Goal: Information Seeking & Learning: Learn about a topic

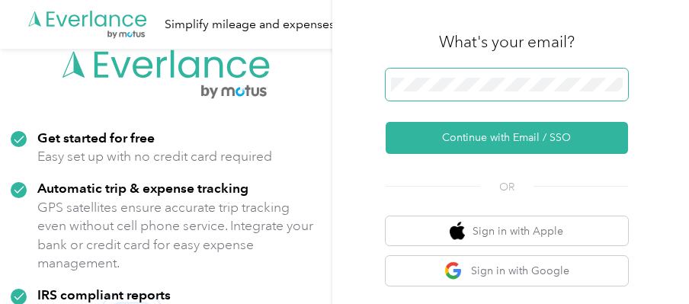
click at [445, 76] on span at bounding box center [507, 85] width 242 height 32
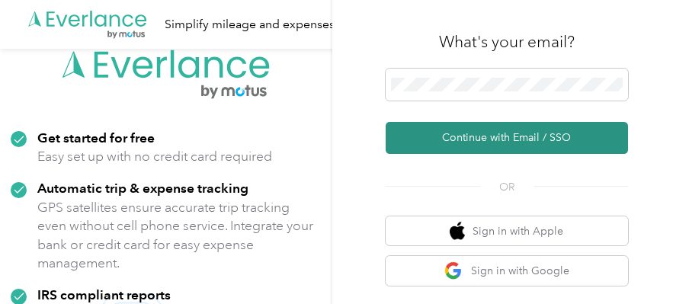
click at [479, 137] on button "Continue with Email / SSO" at bounding box center [507, 138] width 242 height 32
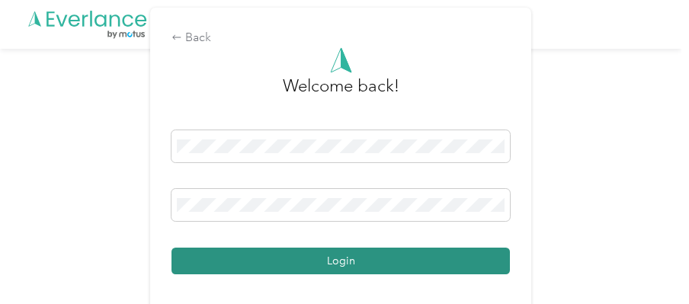
click at [308, 262] on button "Login" at bounding box center [341, 261] width 339 height 27
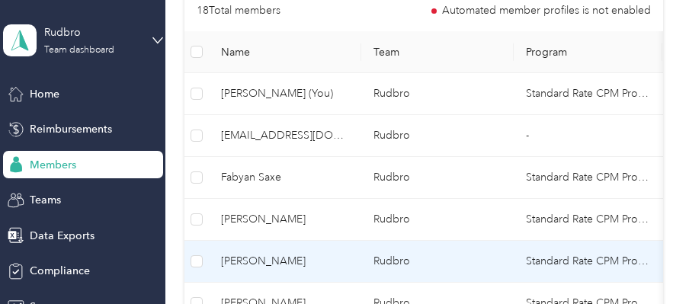
scroll to position [458, 0]
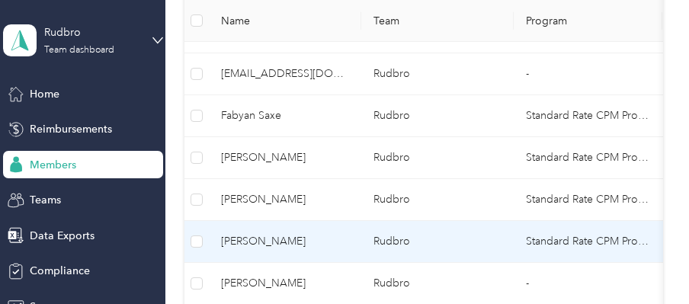
click at [302, 243] on span "[PERSON_NAME]" at bounding box center [285, 241] width 128 height 17
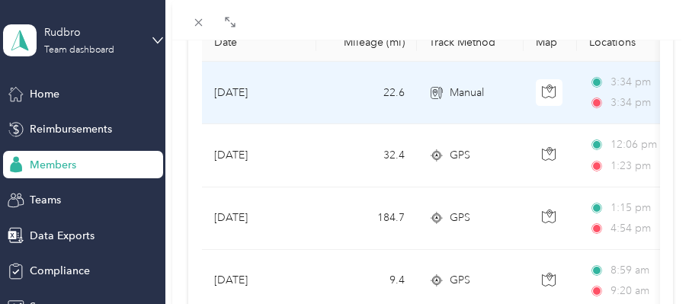
scroll to position [203, 0]
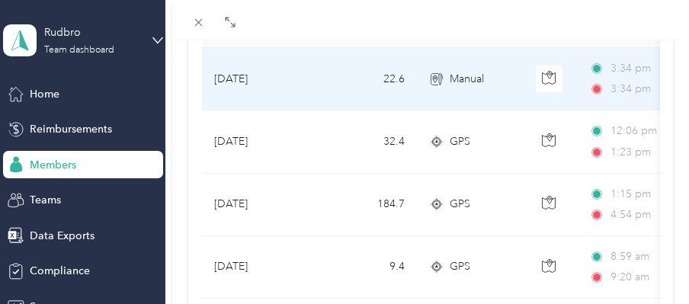
click at [413, 82] on td "22.6" at bounding box center [366, 79] width 101 height 63
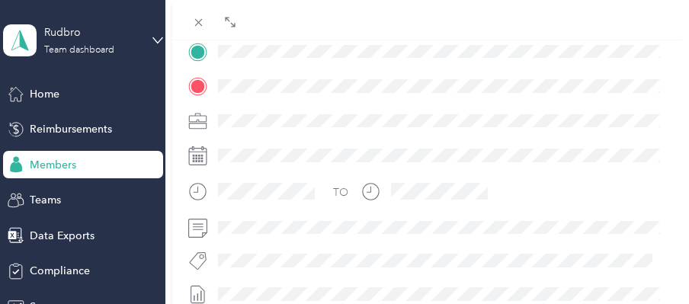
scroll to position [355, 0]
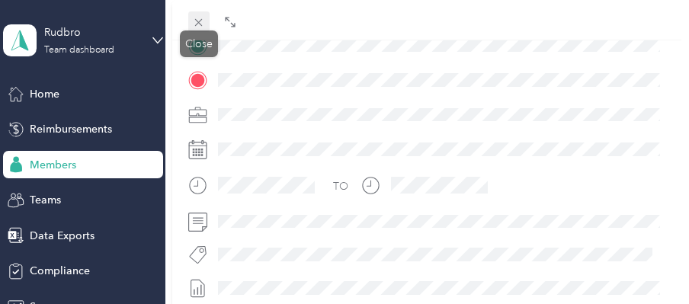
click at [200, 22] on icon at bounding box center [198, 22] width 13 height 13
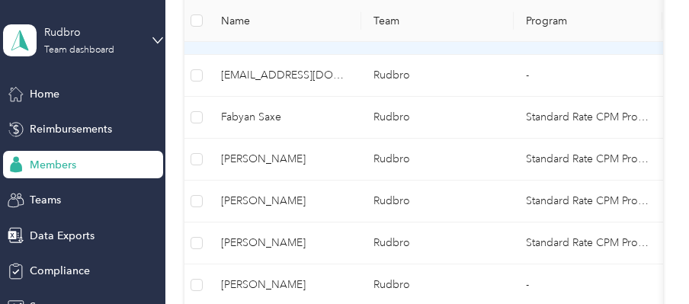
scroll to position [458, 0]
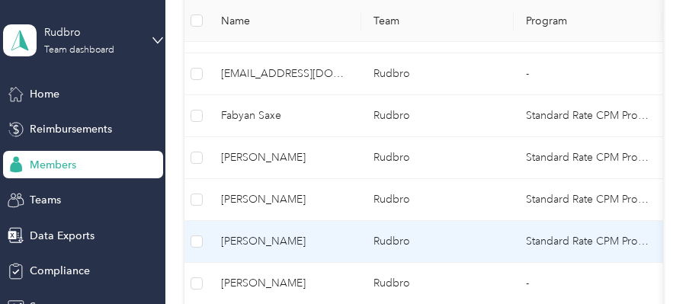
click at [305, 238] on span "[PERSON_NAME]" at bounding box center [285, 241] width 128 height 17
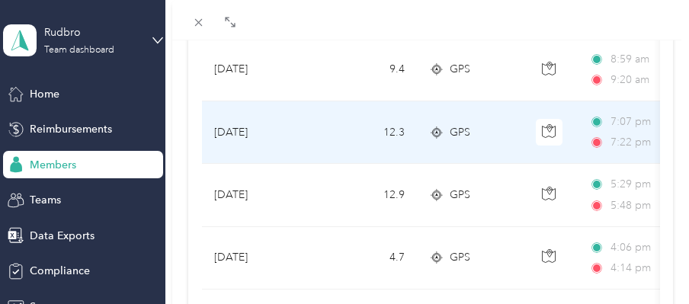
scroll to position [406, 0]
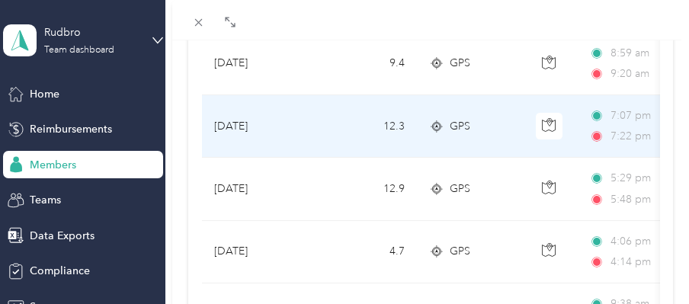
click at [346, 118] on td "12.3" at bounding box center [366, 126] width 101 height 63
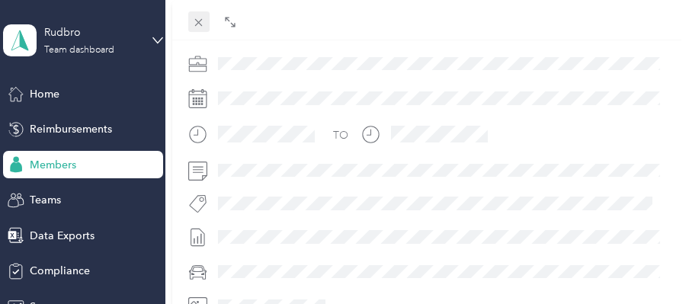
click at [200, 20] on icon at bounding box center [198, 22] width 13 height 13
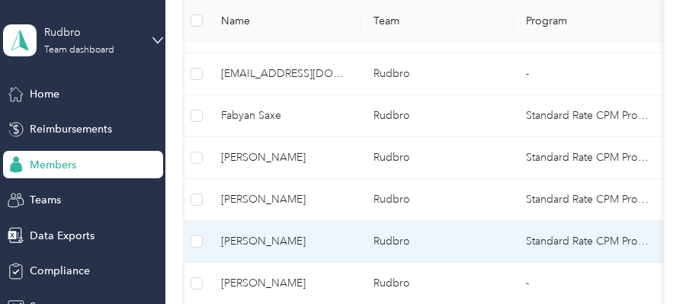
click at [351, 237] on td "[PERSON_NAME]" at bounding box center [285, 242] width 153 height 42
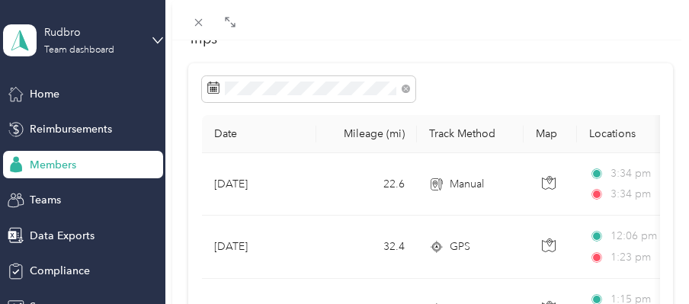
scroll to position [101, 0]
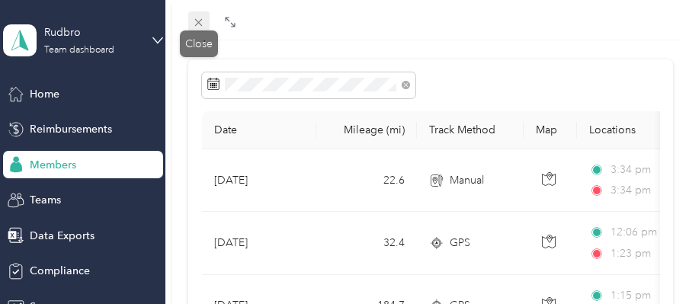
click at [195, 23] on icon at bounding box center [198, 22] width 13 height 13
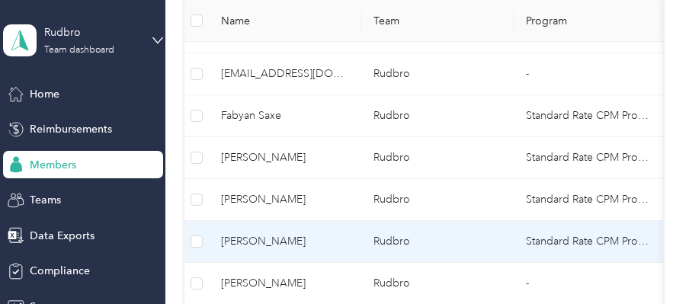
click at [378, 236] on td "Rudbro" at bounding box center [437, 242] width 153 height 42
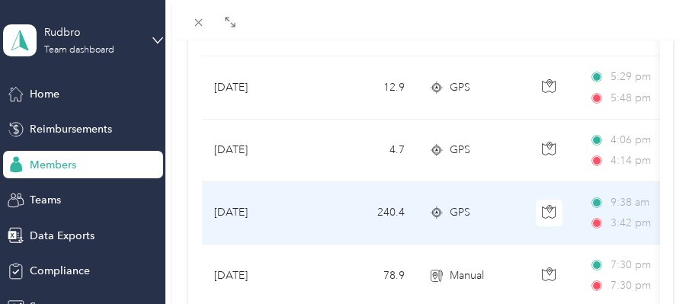
scroll to position [610, 0]
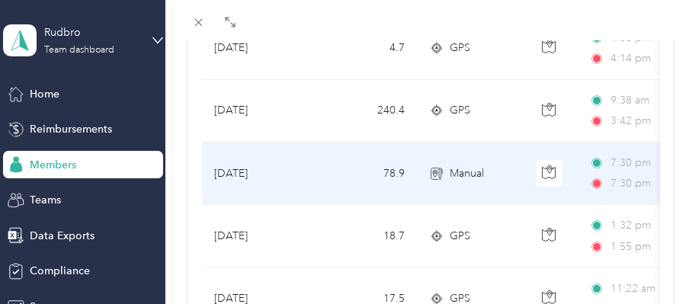
click at [446, 175] on div "Manual" at bounding box center [470, 173] width 82 height 17
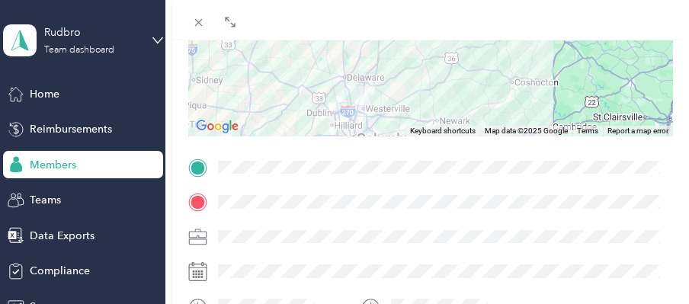
scroll to position [215, 0]
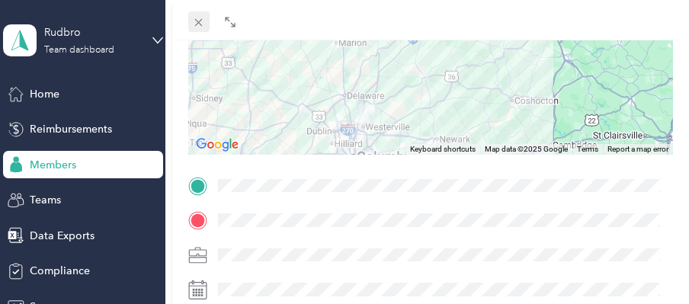
click at [197, 23] on icon at bounding box center [198, 22] width 13 height 13
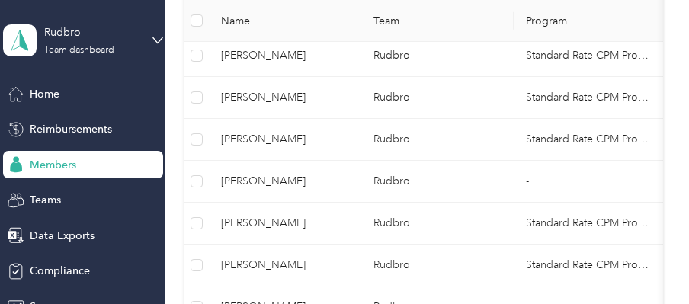
scroll to position [559, 0]
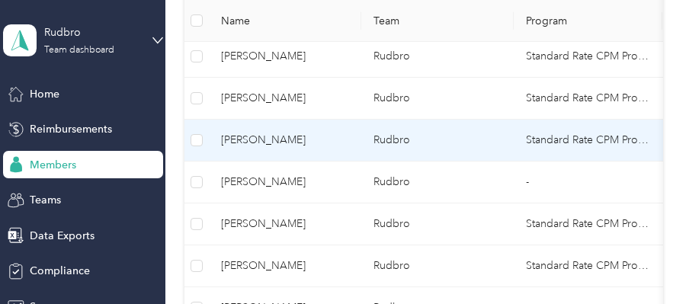
click at [279, 140] on span "[PERSON_NAME]" at bounding box center [285, 140] width 128 height 17
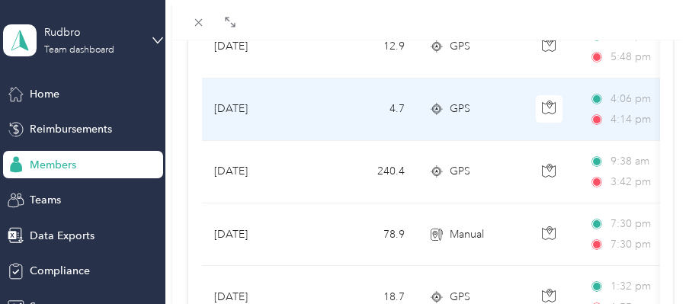
scroll to position [559, 0]
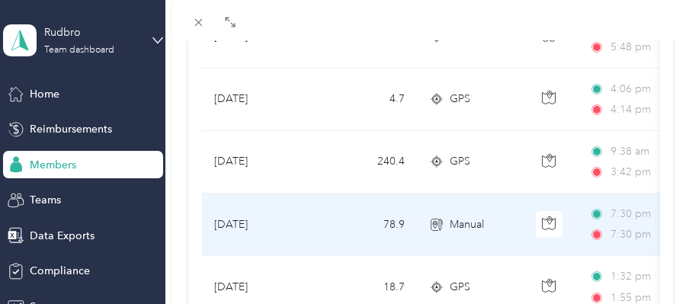
click at [355, 221] on td "78.9" at bounding box center [366, 225] width 101 height 63
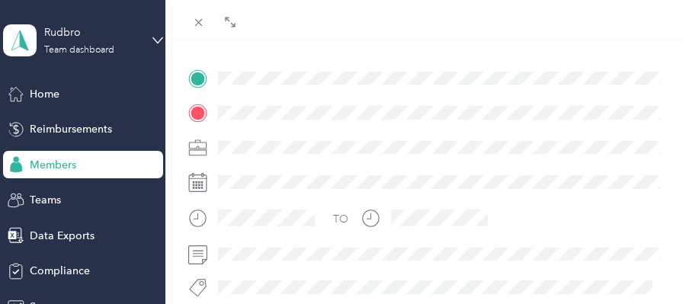
scroll to position [305, 0]
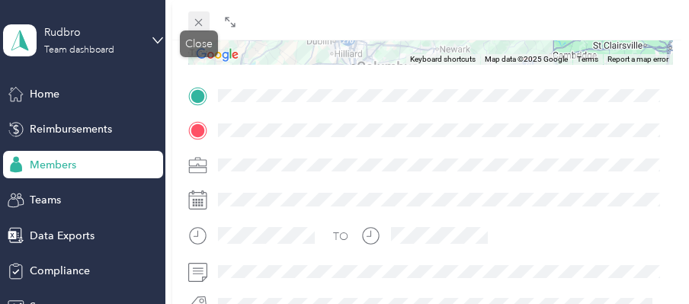
click at [201, 26] on icon at bounding box center [198, 22] width 13 height 13
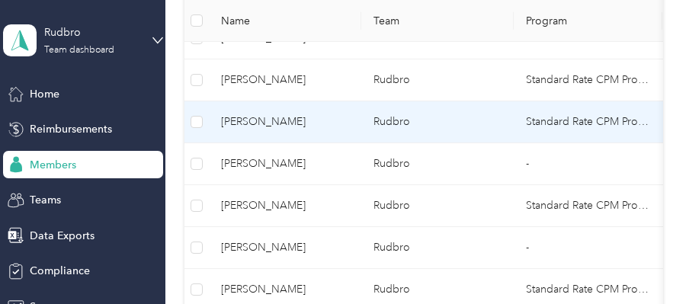
scroll to position [763, 0]
